Goal: Information Seeking & Learning: Learn about a topic

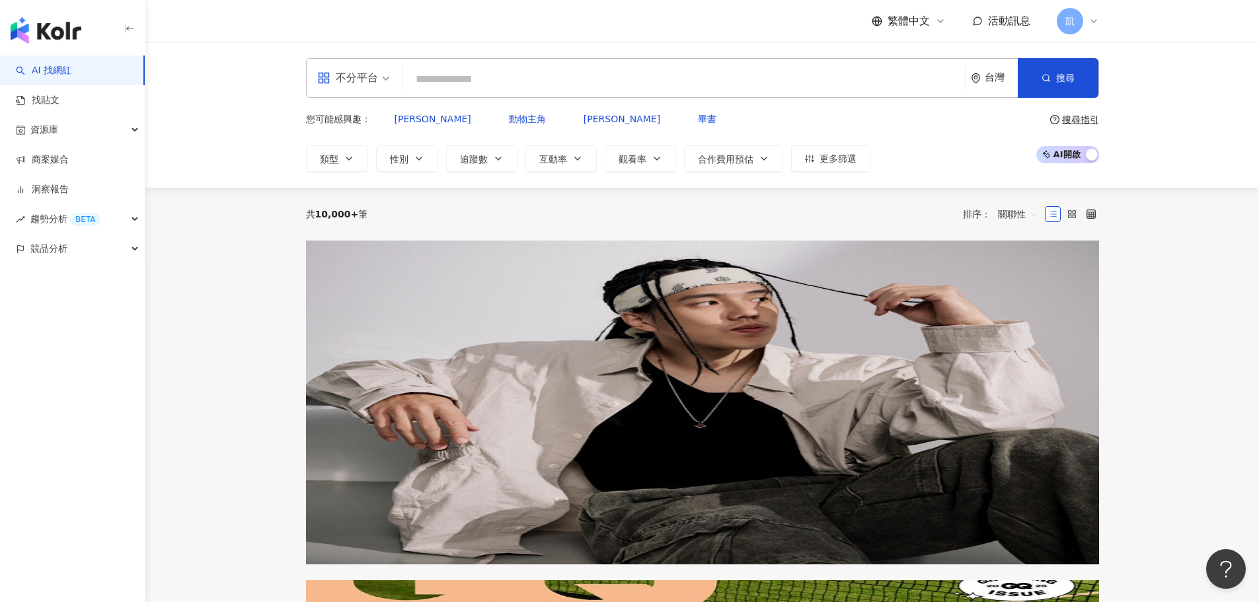
paste input "***"
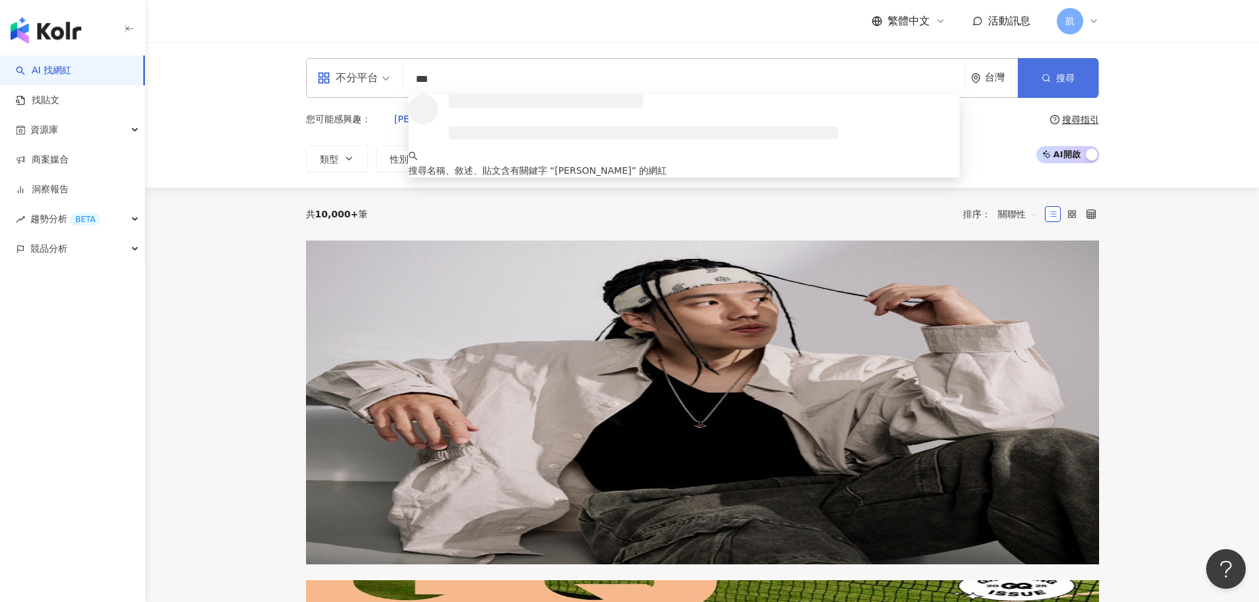
type input "***"
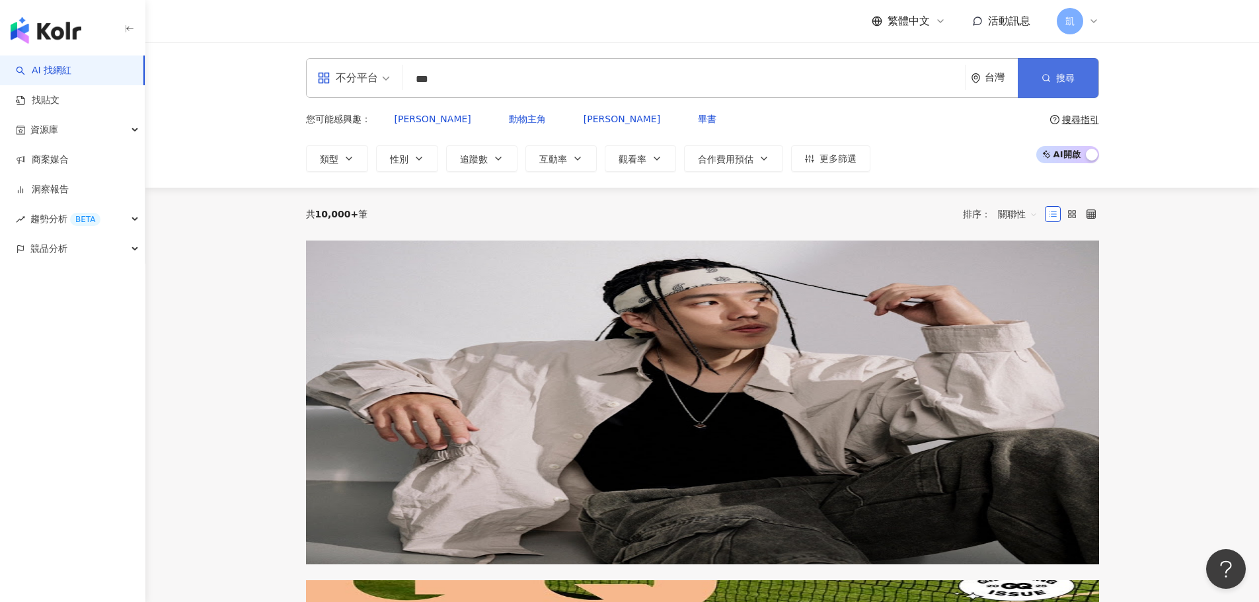
click at [1063, 74] on span "搜尋" at bounding box center [1065, 78] width 19 height 11
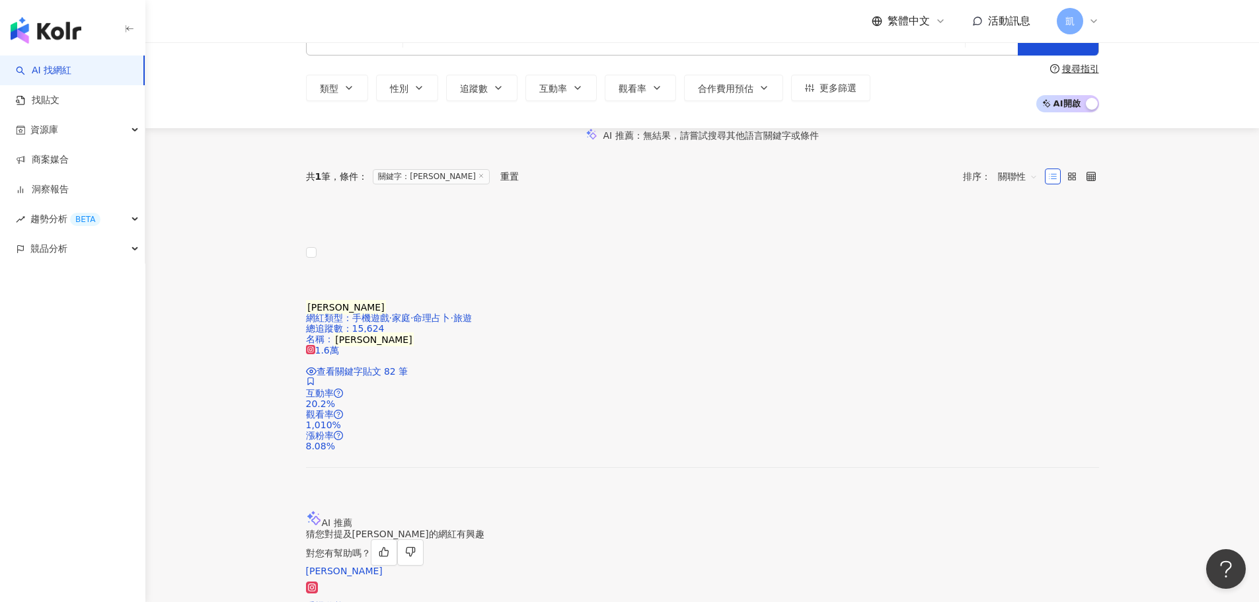
scroll to position [66, 0]
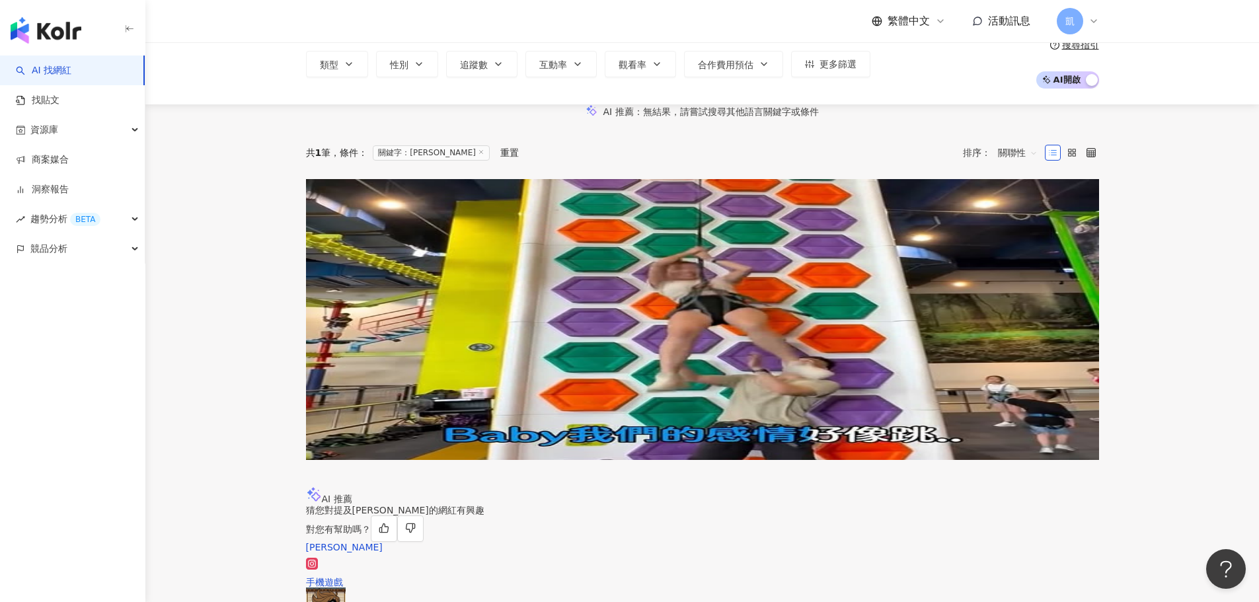
click at [562, 177] on div "共 1 筆 條件 ： 關鍵字：林小董 重置 排序： 關聯性" at bounding box center [702, 152] width 793 height 53
click at [387, 276] on mark "[PERSON_NAME]" at bounding box center [346, 283] width 81 height 15
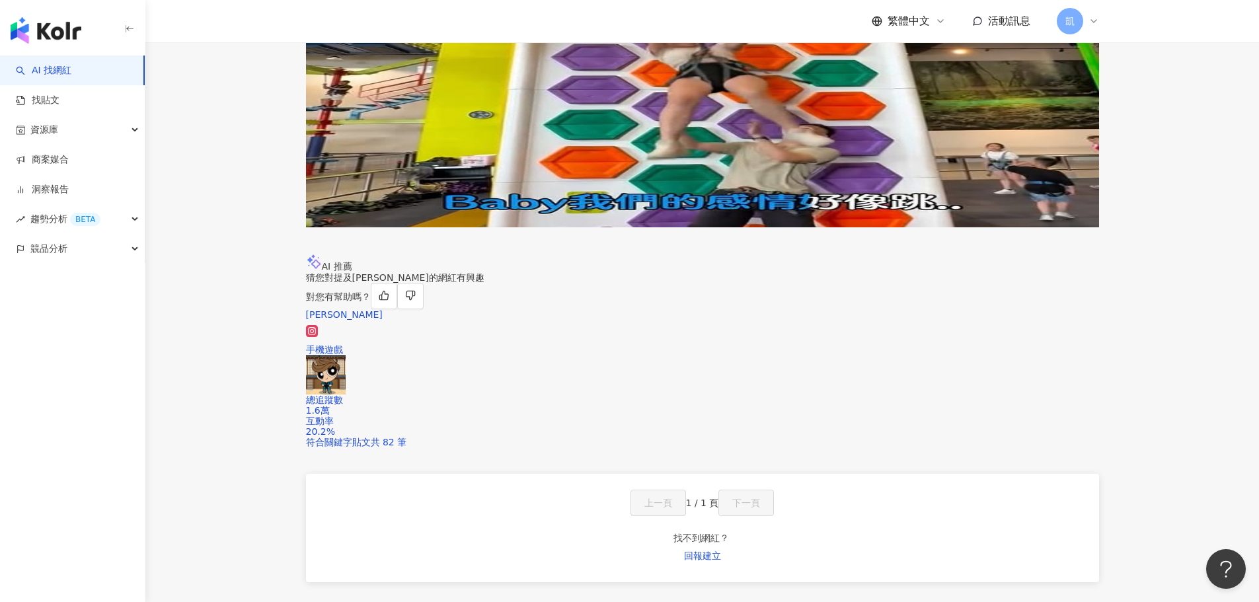
scroll to position [264, 0]
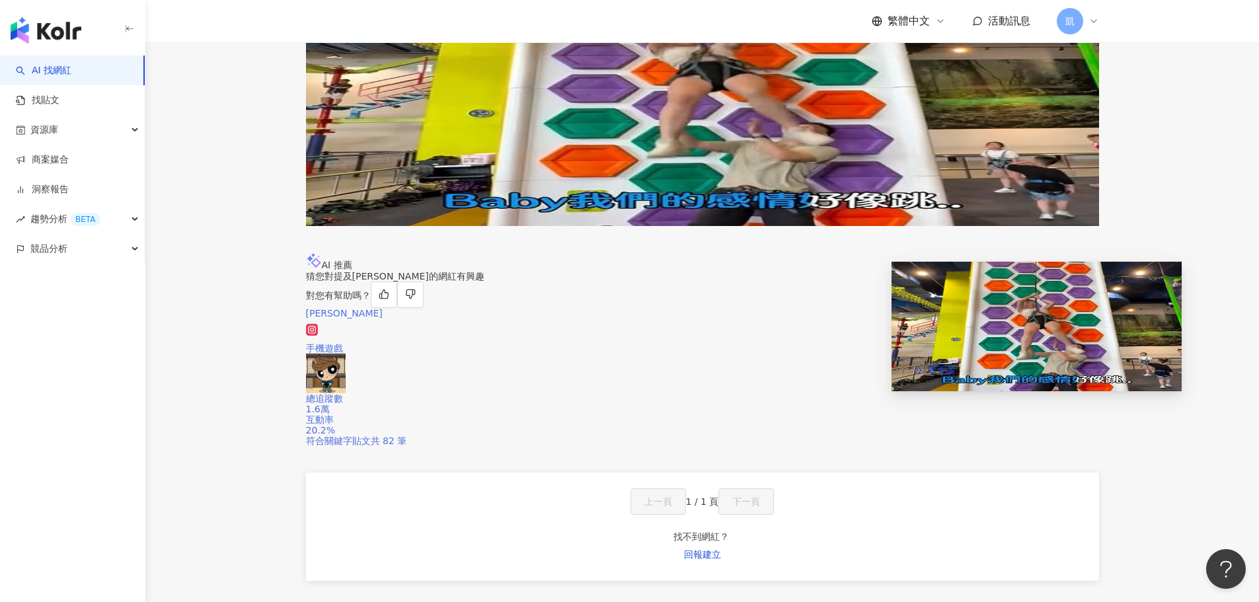
click at [407, 435] on span "符合關鍵字貼文共 82 筆" at bounding box center [356, 440] width 101 height 11
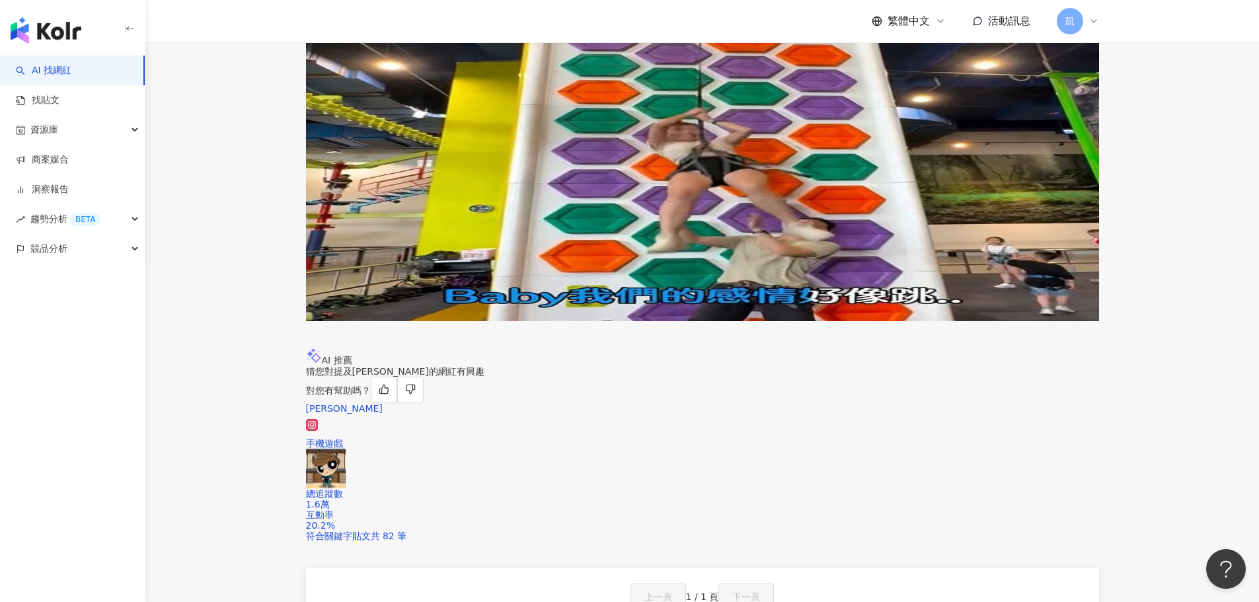
scroll to position [132, 0]
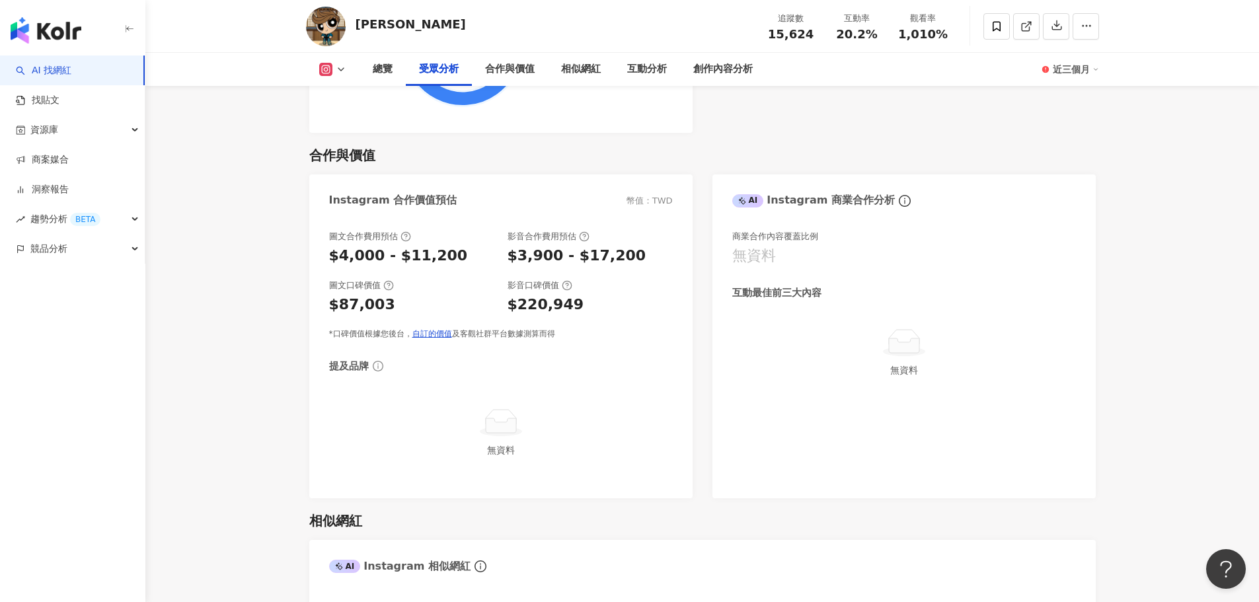
scroll to position [1850, 0]
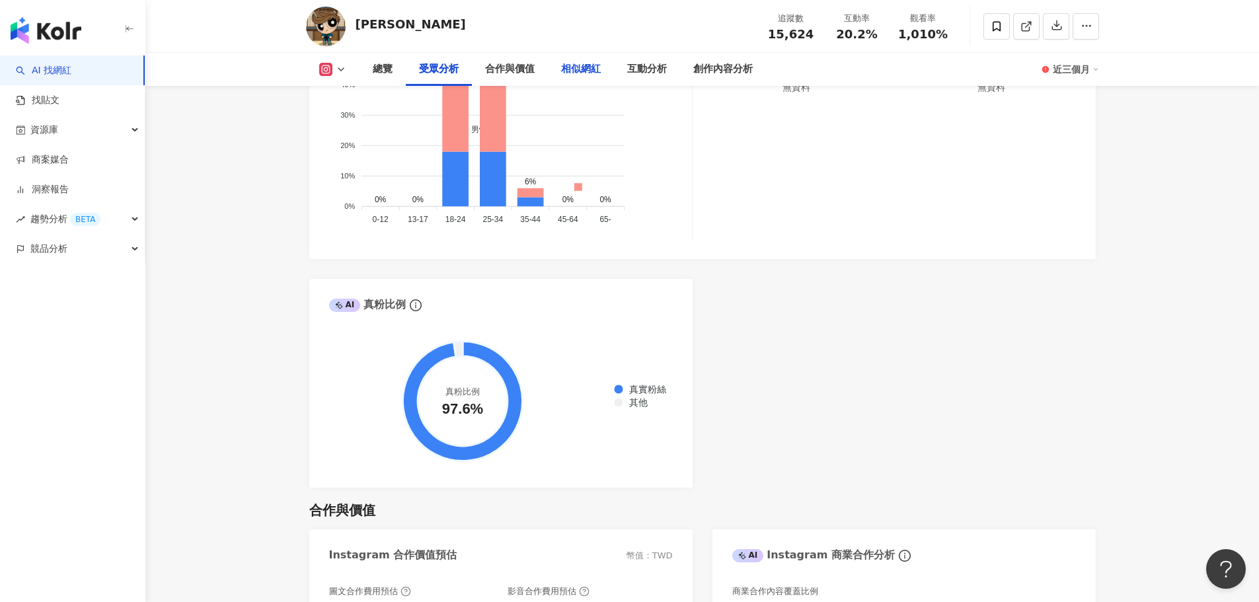
click at [595, 64] on div "相似網紅" at bounding box center [581, 69] width 40 height 16
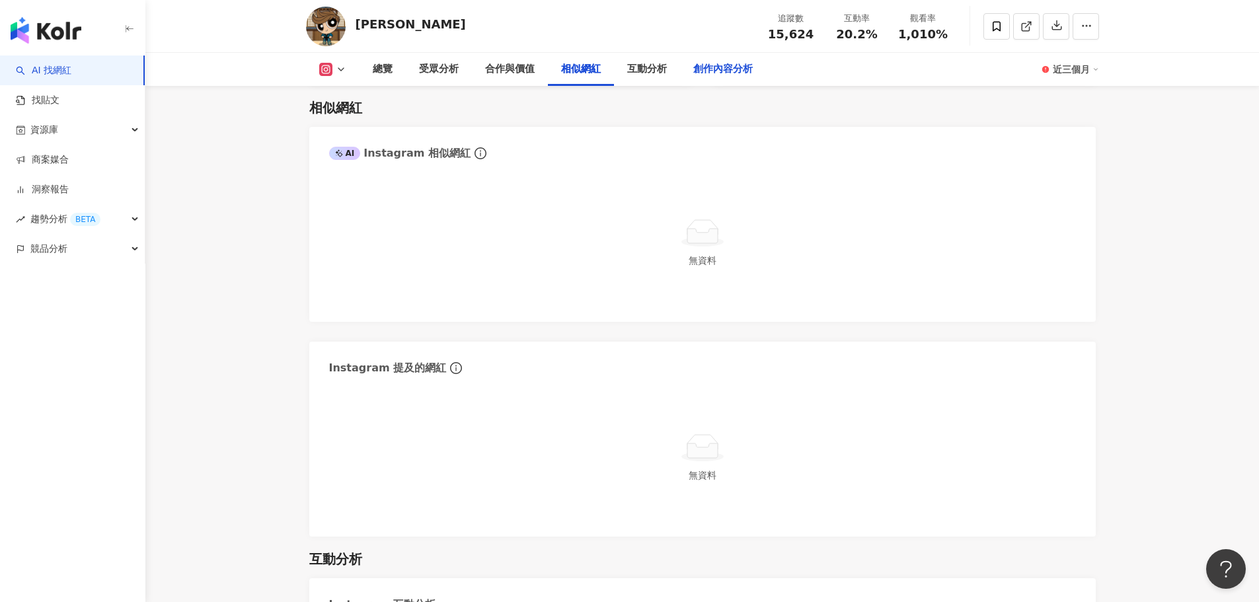
click at [722, 70] on div "創作內容分析" at bounding box center [722, 69] width 59 height 16
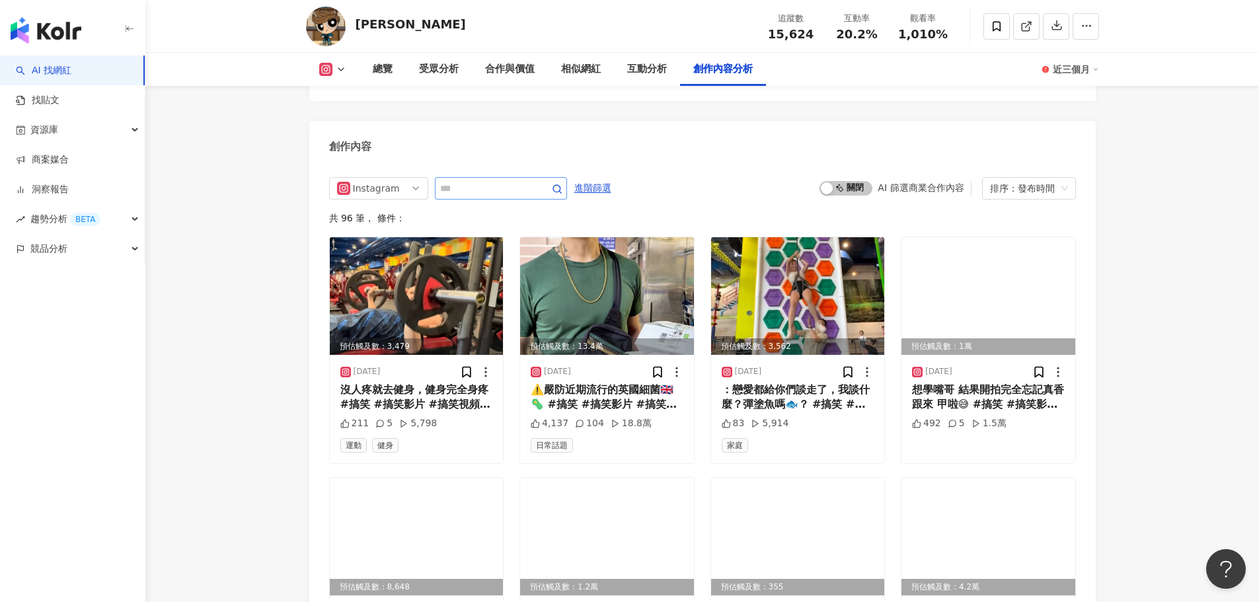
scroll to position [3733, 0]
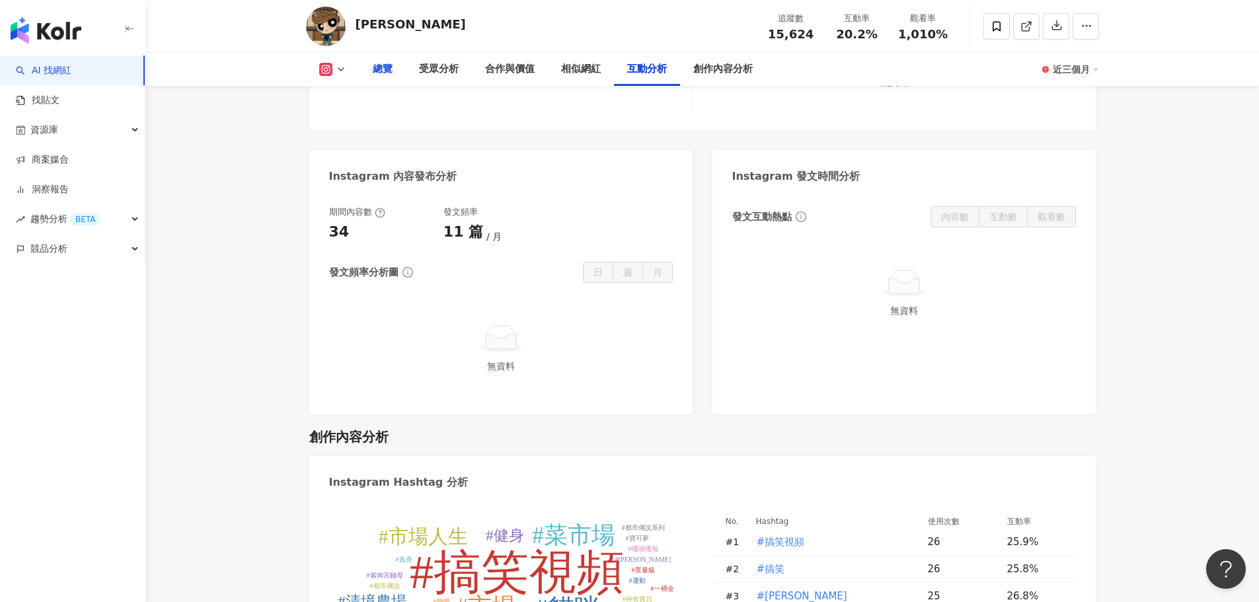
click at [378, 79] on div "總覽" at bounding box center [382, 69] width 46 height 33
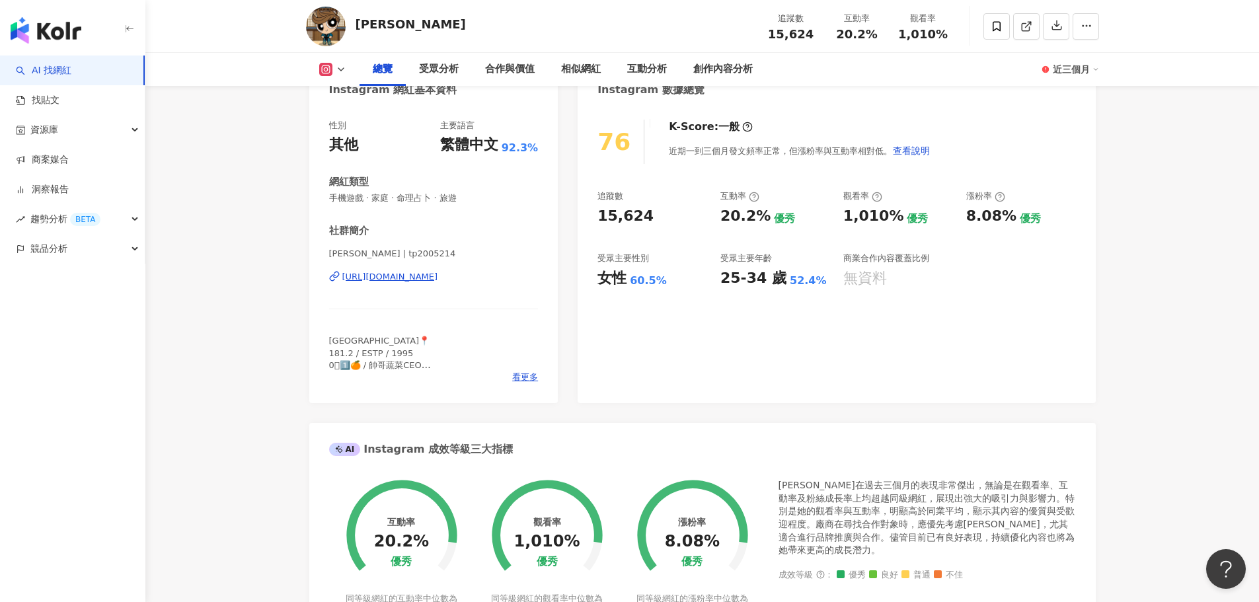
scroll to position [15, 0]
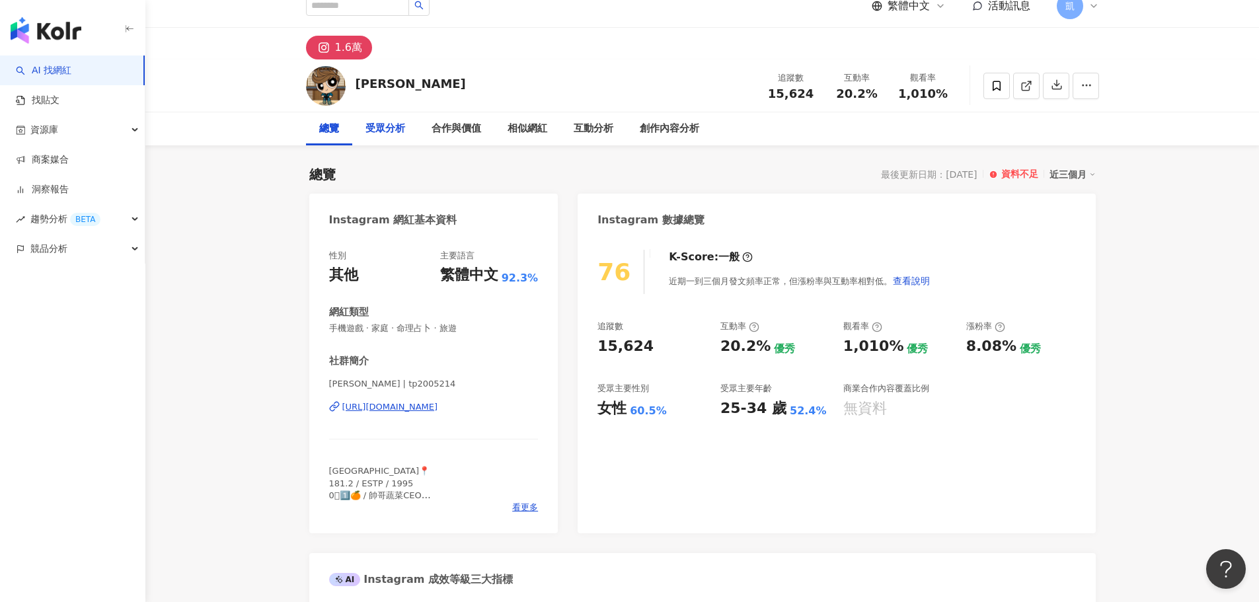
click at [394, 135] on div "受眾分析" at bounding box center [385, 129] width 40 height 16
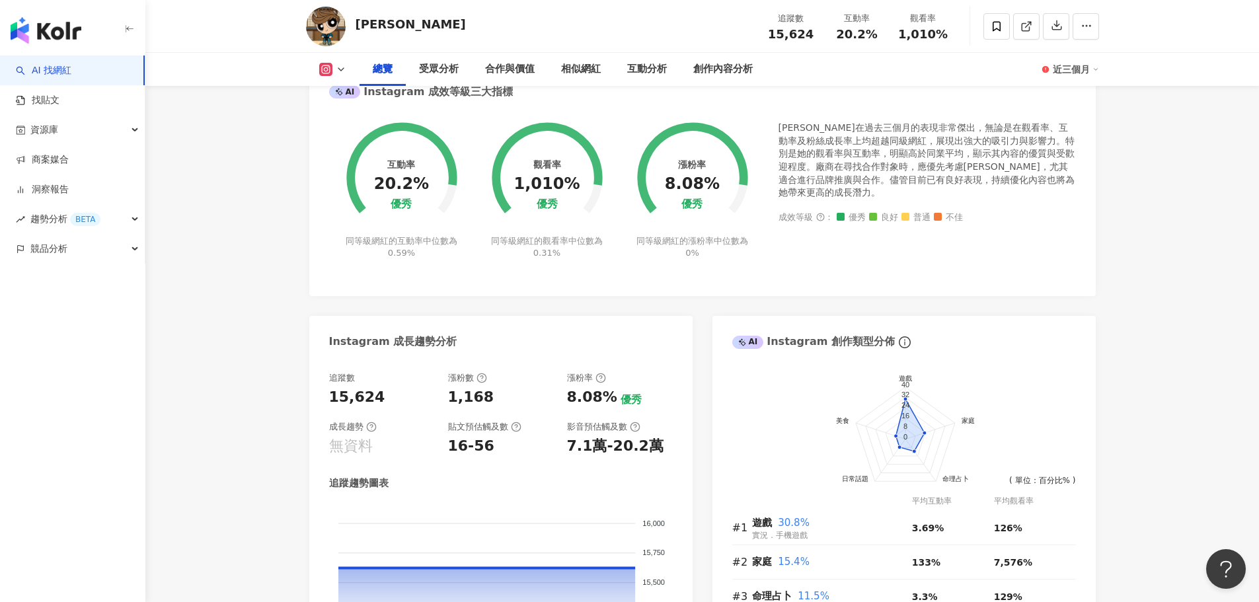
scroll to position [313, 0]
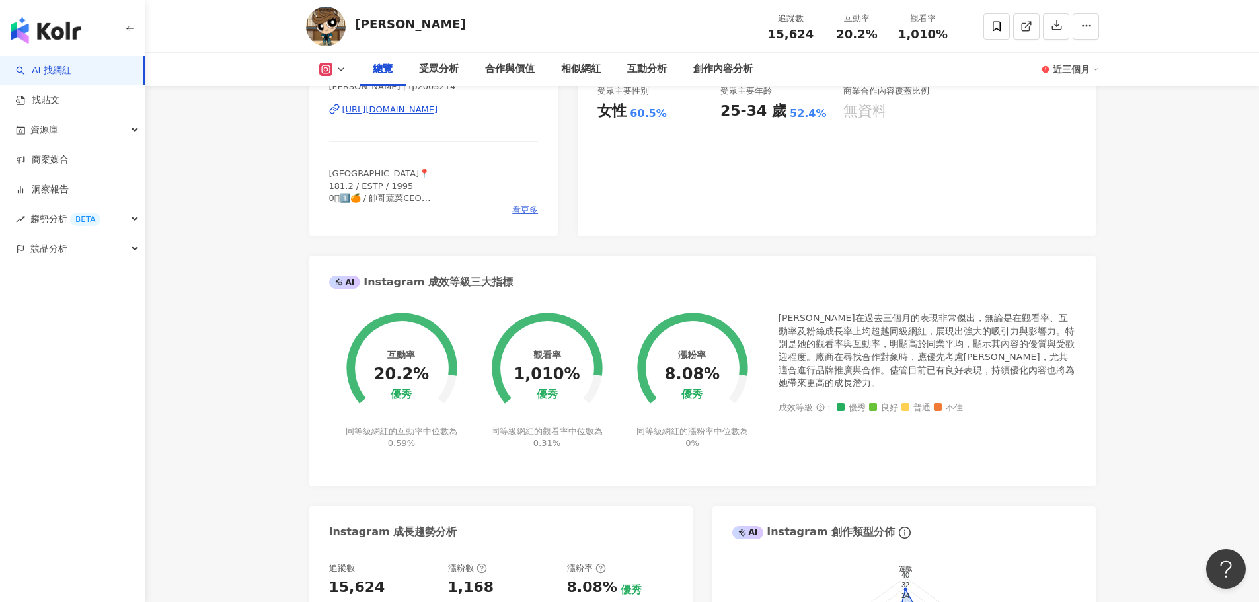
click at [523, 206] on span "看更多" at bounding box center [525, 210] width 26 height 12
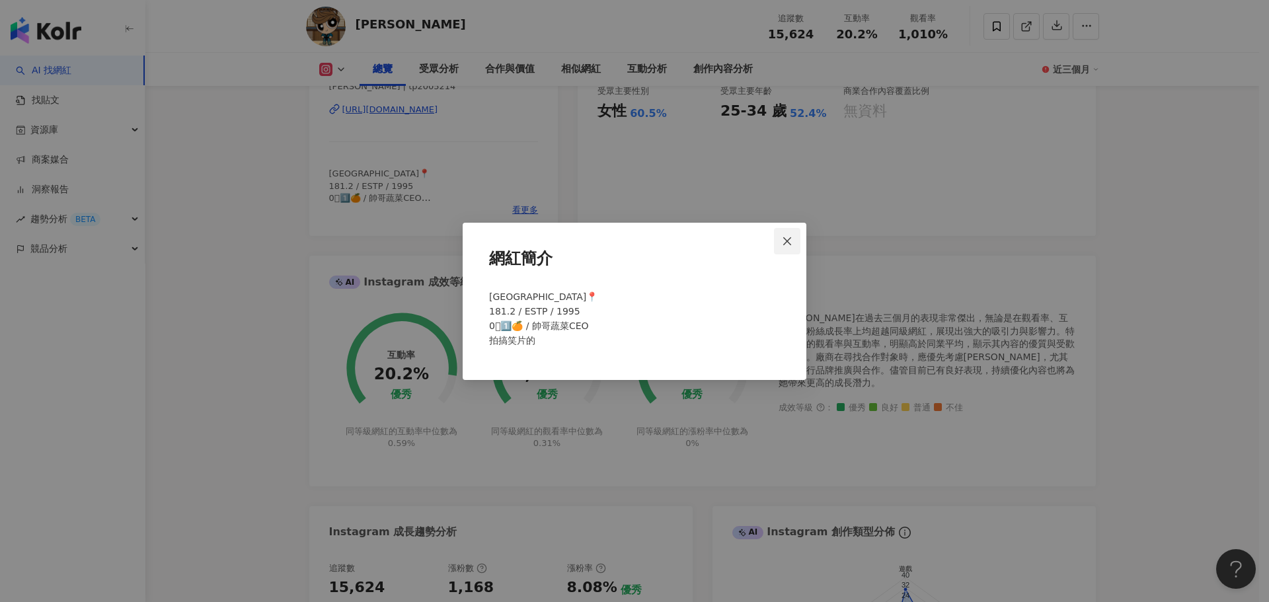
click at [787, 237] on icon "close" at bounding box center [787, 241] width 11 height 11
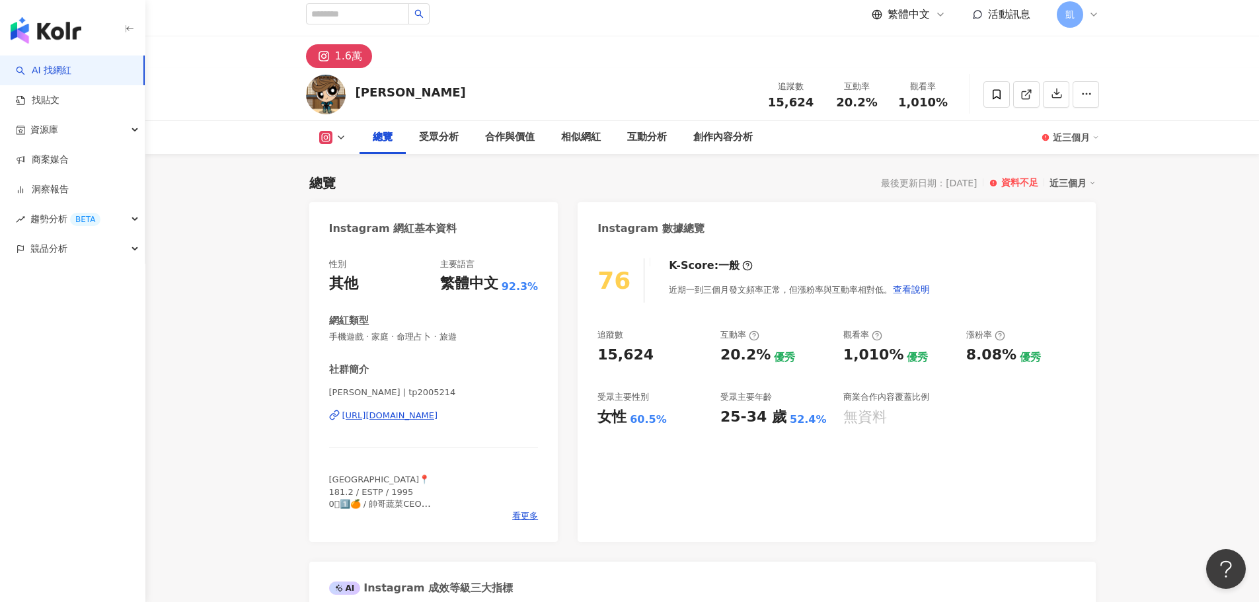
scroll to position [0, 0]
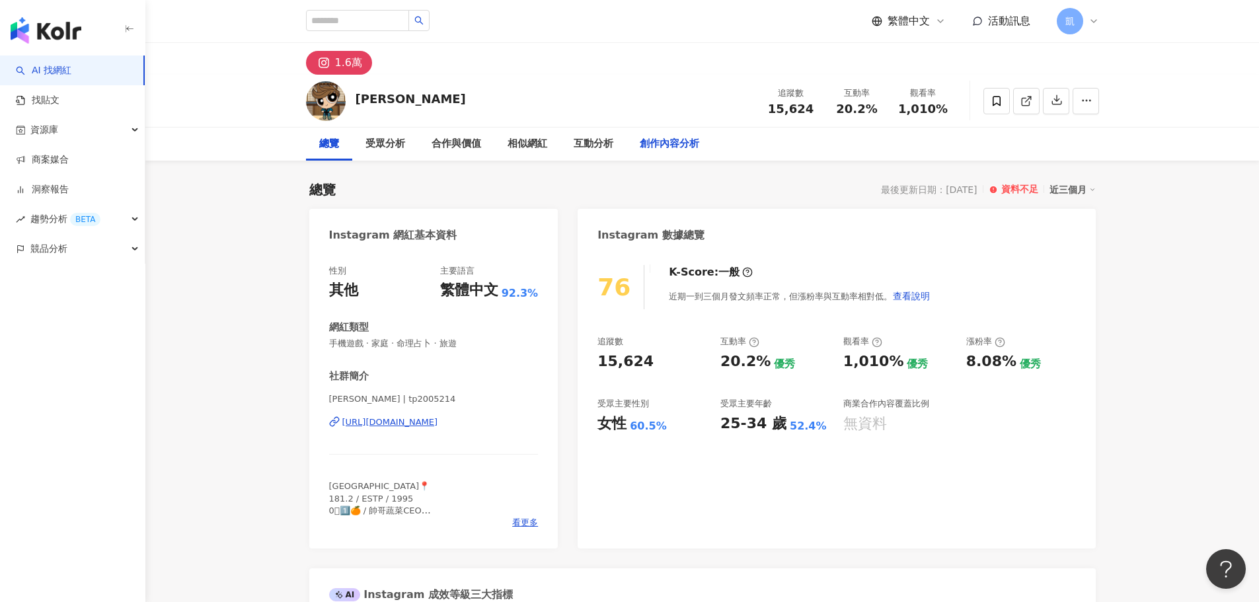
click at [651, 146] on div "創作內容分析" at bounding box center [669, 144] width 59 height 16
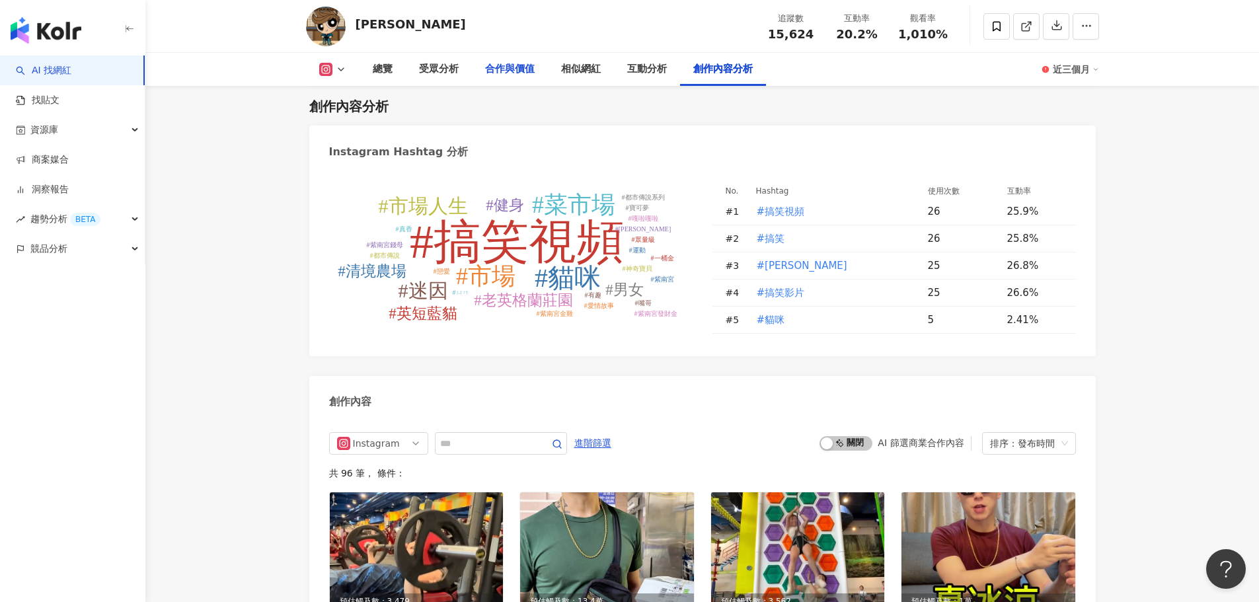
click at [535, 71] on div "合作與價值" at bounding box center [510, 69] width 76 height 33
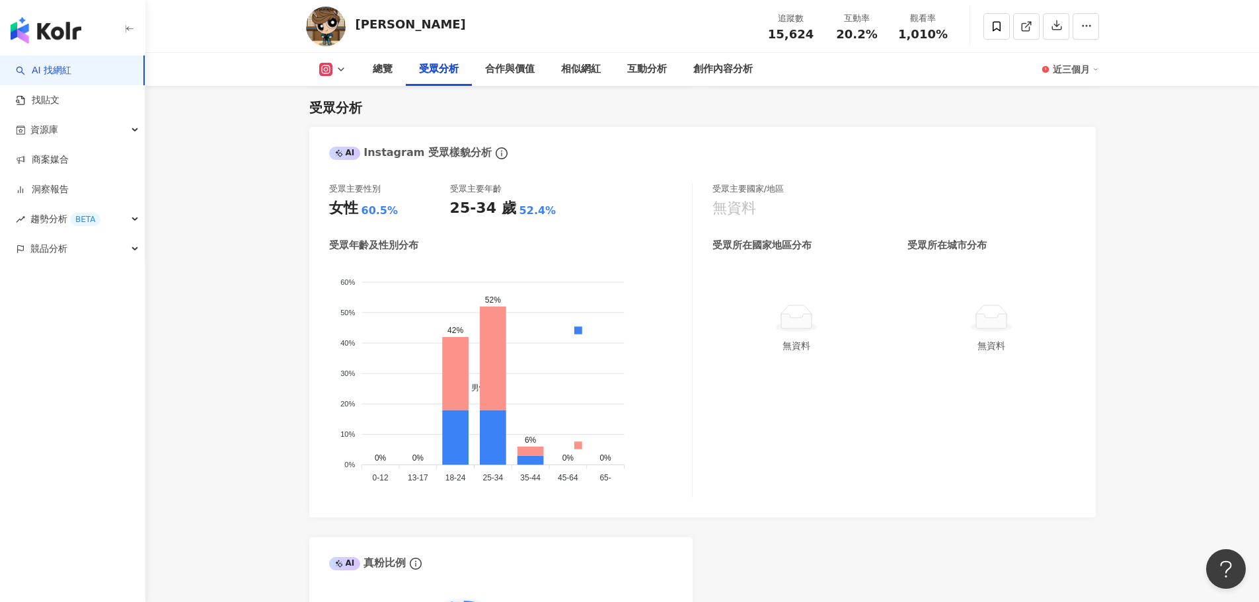
scroll to position [1129, 0]
click at [630, 72] on div "互動分析" at bounding box center [647, 69] width 40 height 16
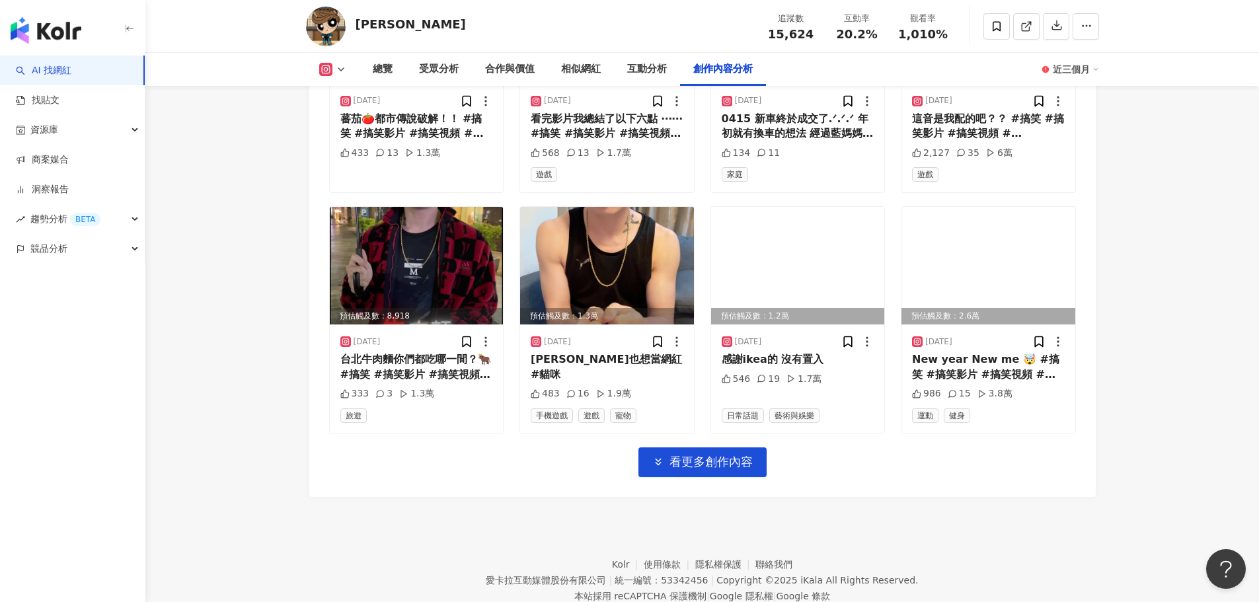
scroll to position [4277, 0]
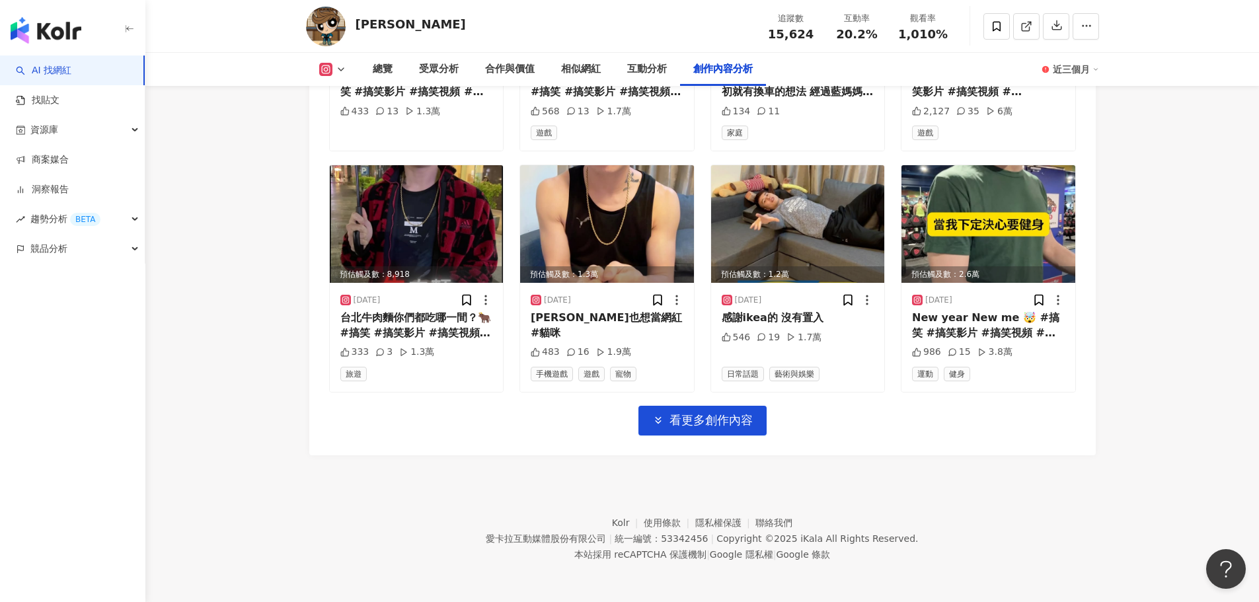
click at [341, 65] on icon at bounding box center [341, 69] width 11 height 11
click at [372, 33] on div "[PERSON_NAME]" at bounding box center [411, 26] width 110 height 20
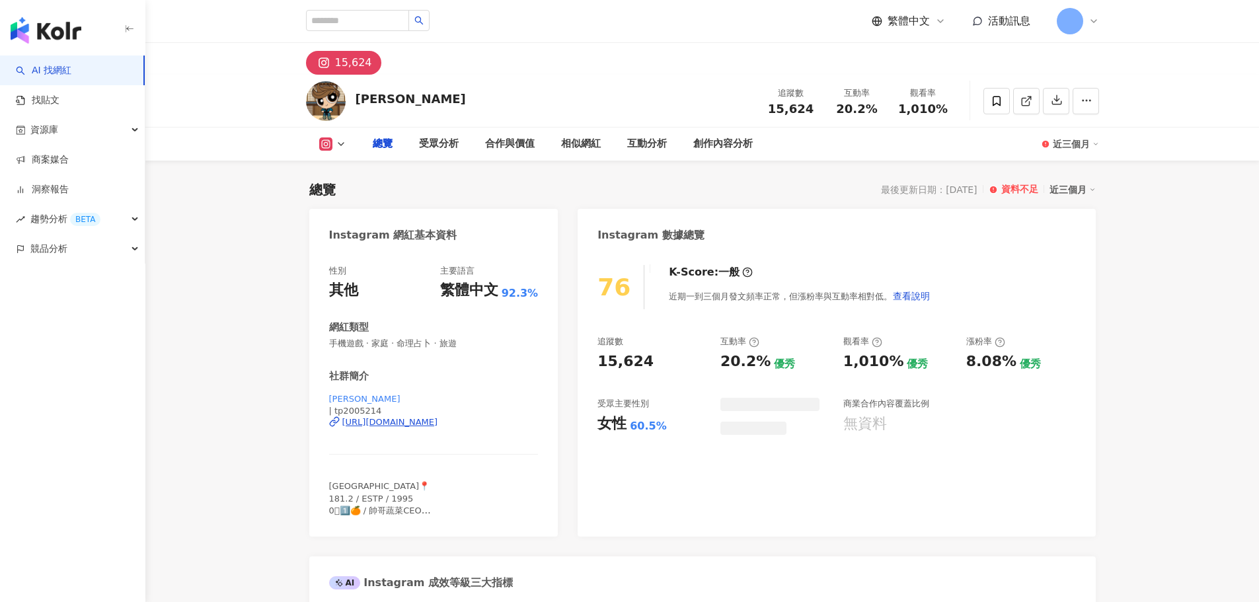
type input "***"
